Goal: Information Seeking & Learning: Learn about a topic

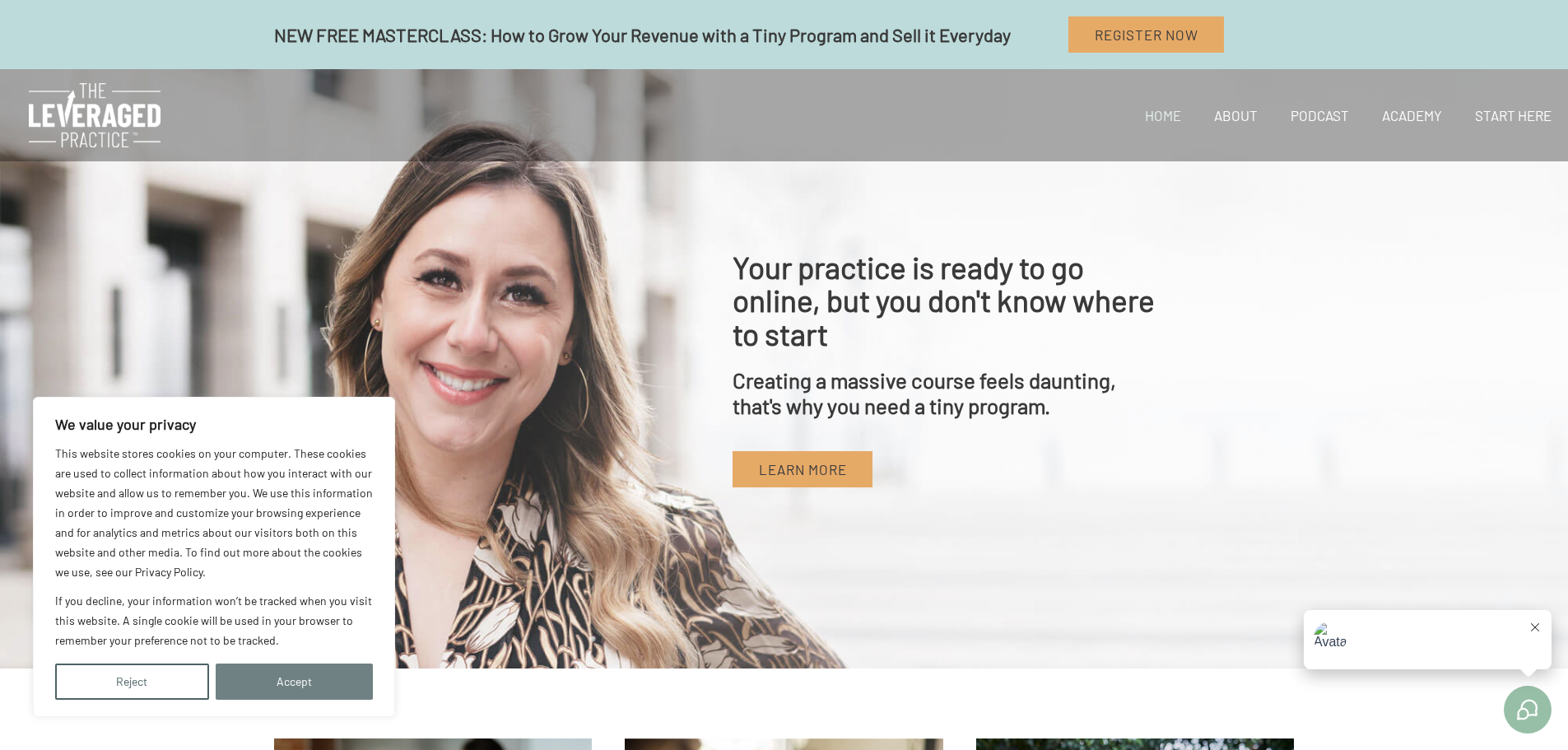
click at [276, 685] on button "Accept" at bounding box center [295, 682] width 158 height 36
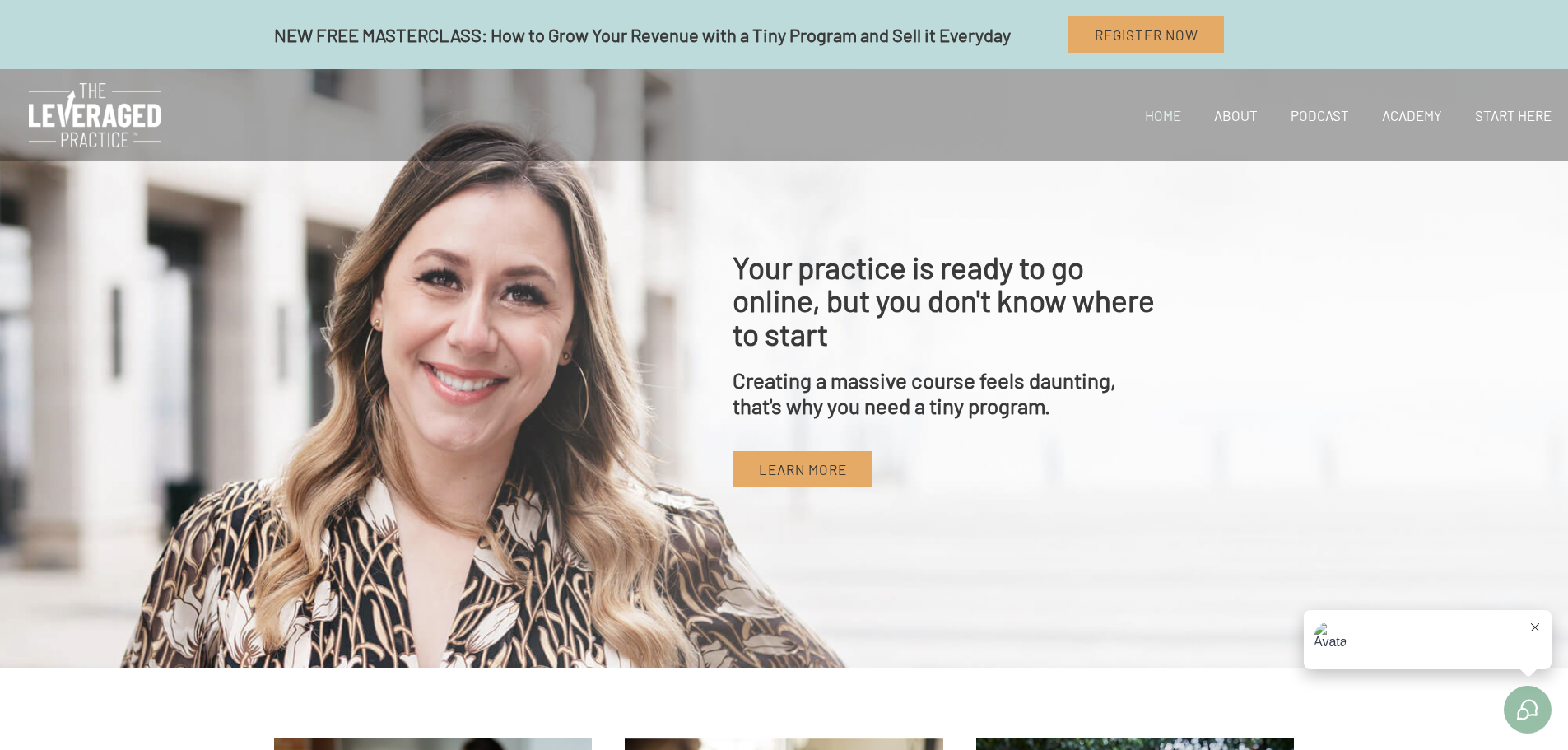
click at [1536, 626] on icon at bounding box center [1535, 628] width 9 height 9
click at [1243, 112] on link "About" at bounding box center [1235, 114] width 77 height 56
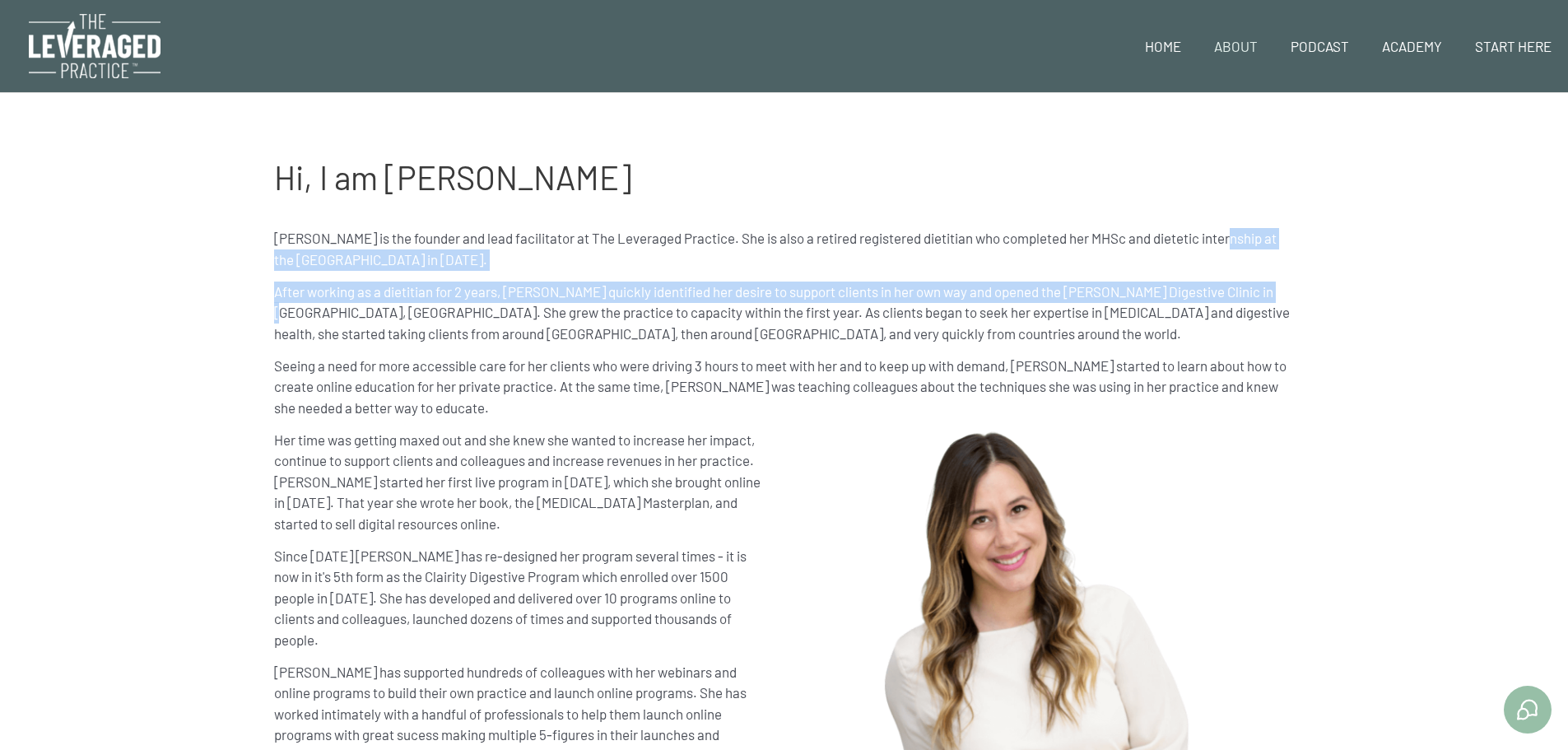
drag, startPoint x: 1567, startPoint y: 212, endPoint x: 1562, endPoint y: 272, distance: 60.2
click at [1562, 272] on div "Hi, I am Stephanie Stephanie Clairmont is the founder and lead facilitator at T…" at bounding box center [784, 571] width 1568 height 956
click at [1326, 39] on link "Podcast" at bounding box center [1320, 46] width 91 height 56
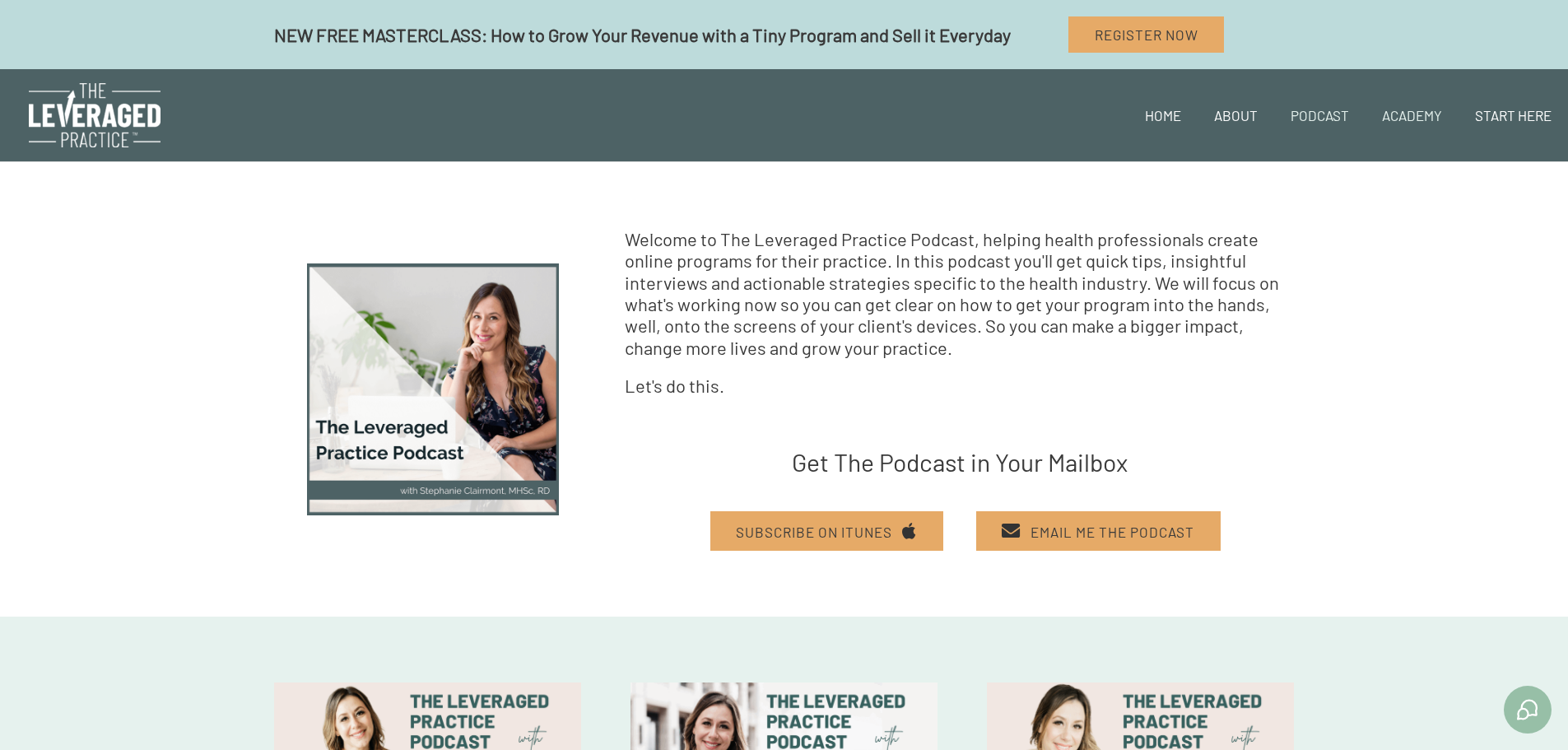
click at [1399, 117] on link "Academy" at bounding box center [1412, 114] width 93 height 56
